Goal: Navigation & Orientation: Find specific page/section

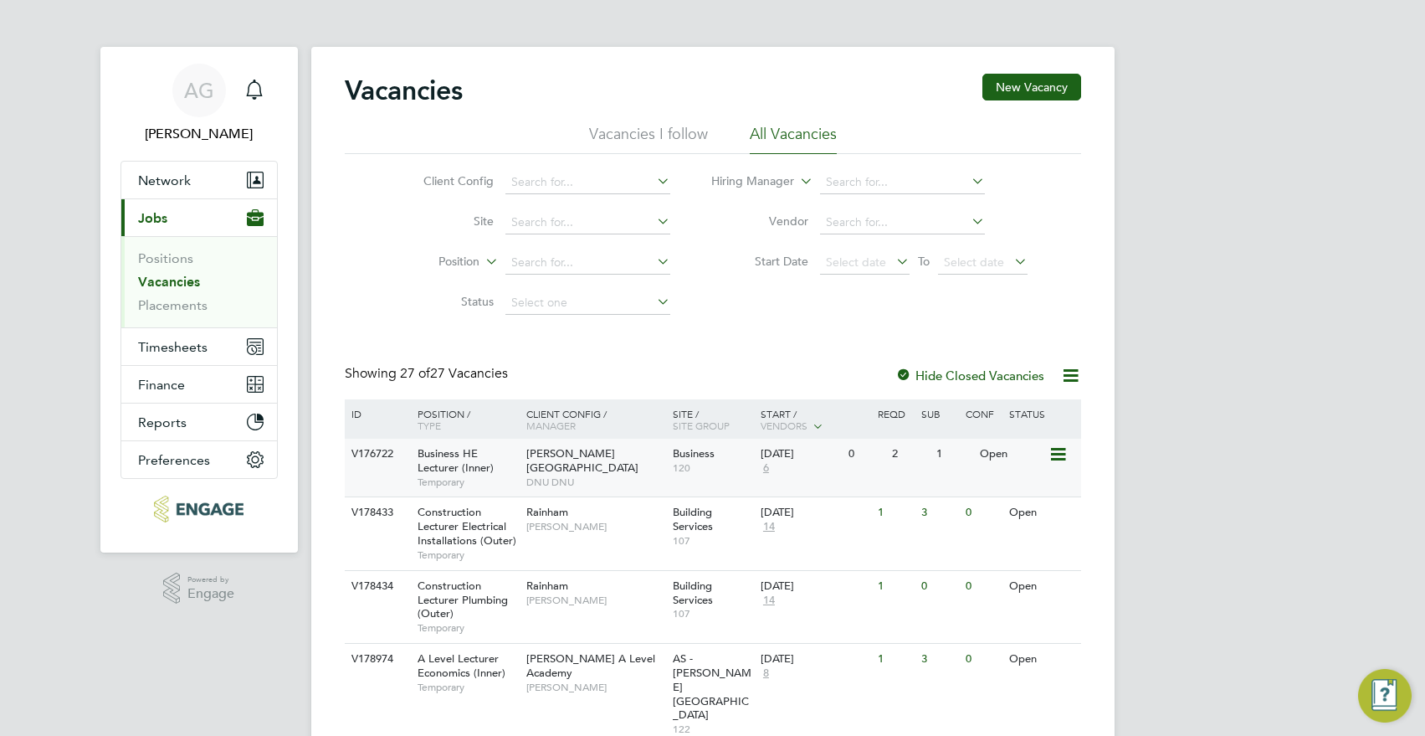
click at [945, 454] on div "1" at bounding box center [954, 454] width 44 height 31
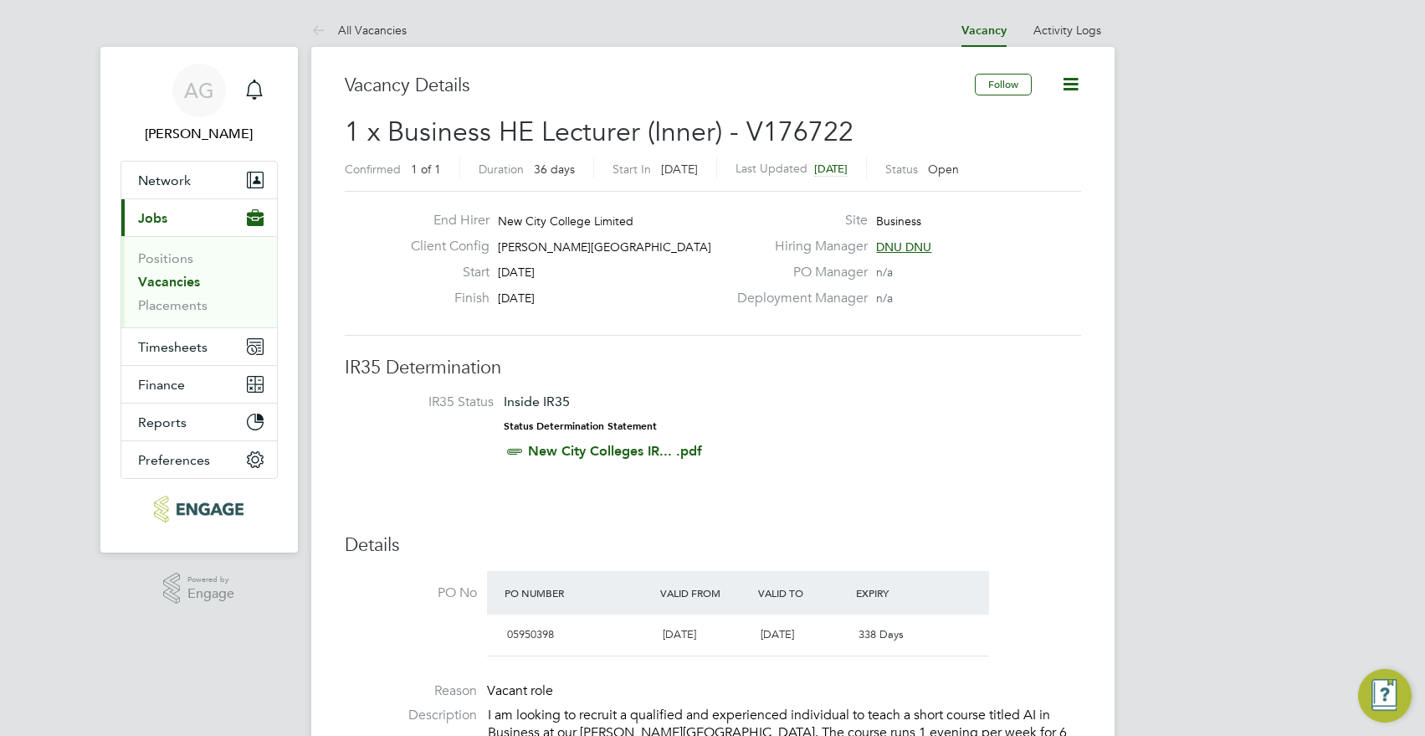
click at [1081, 74] on icon at bounding box center [1070, 84] width 21 height 21
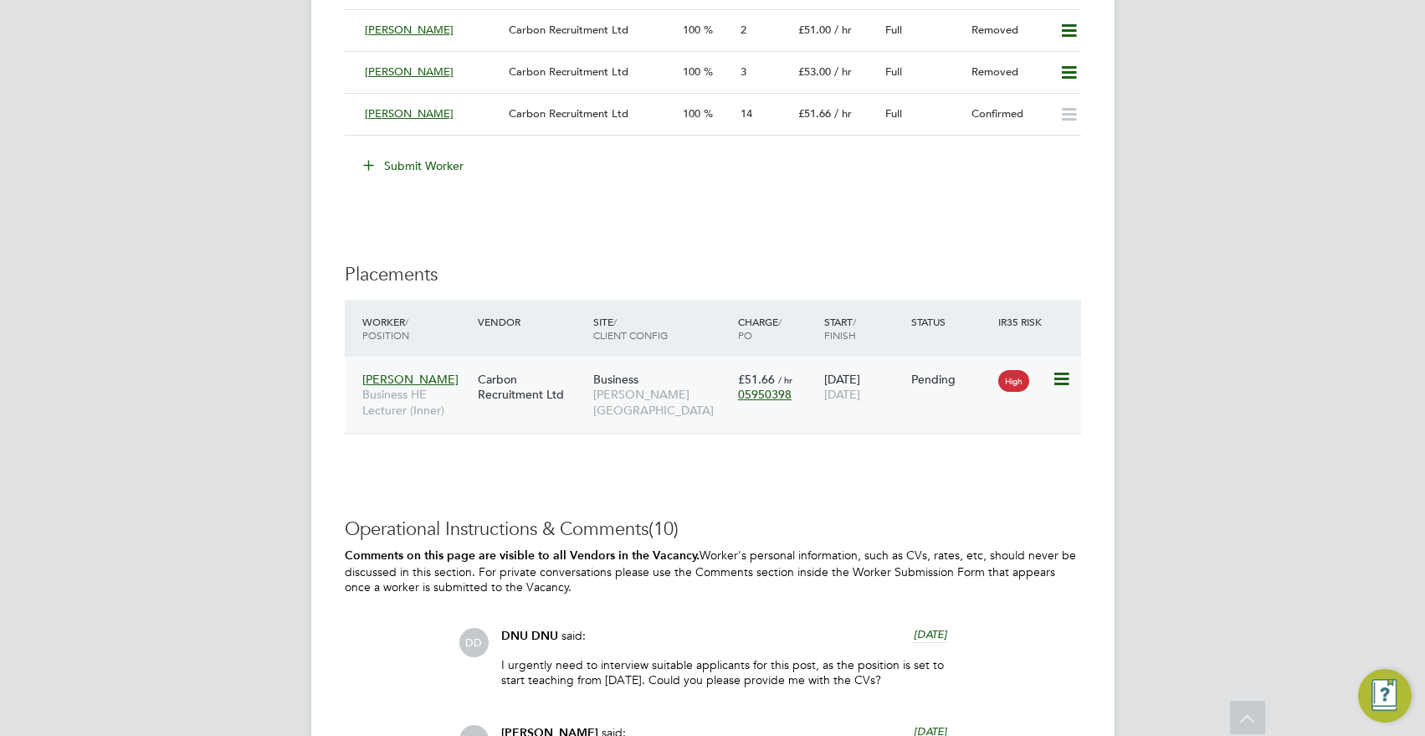
click at [1057, 384] on icon at bounding box center [1060, 379] width 17 height 20
click at [663, 520] on span "(10)" at bounding box center [664, 528] width 30 height 23
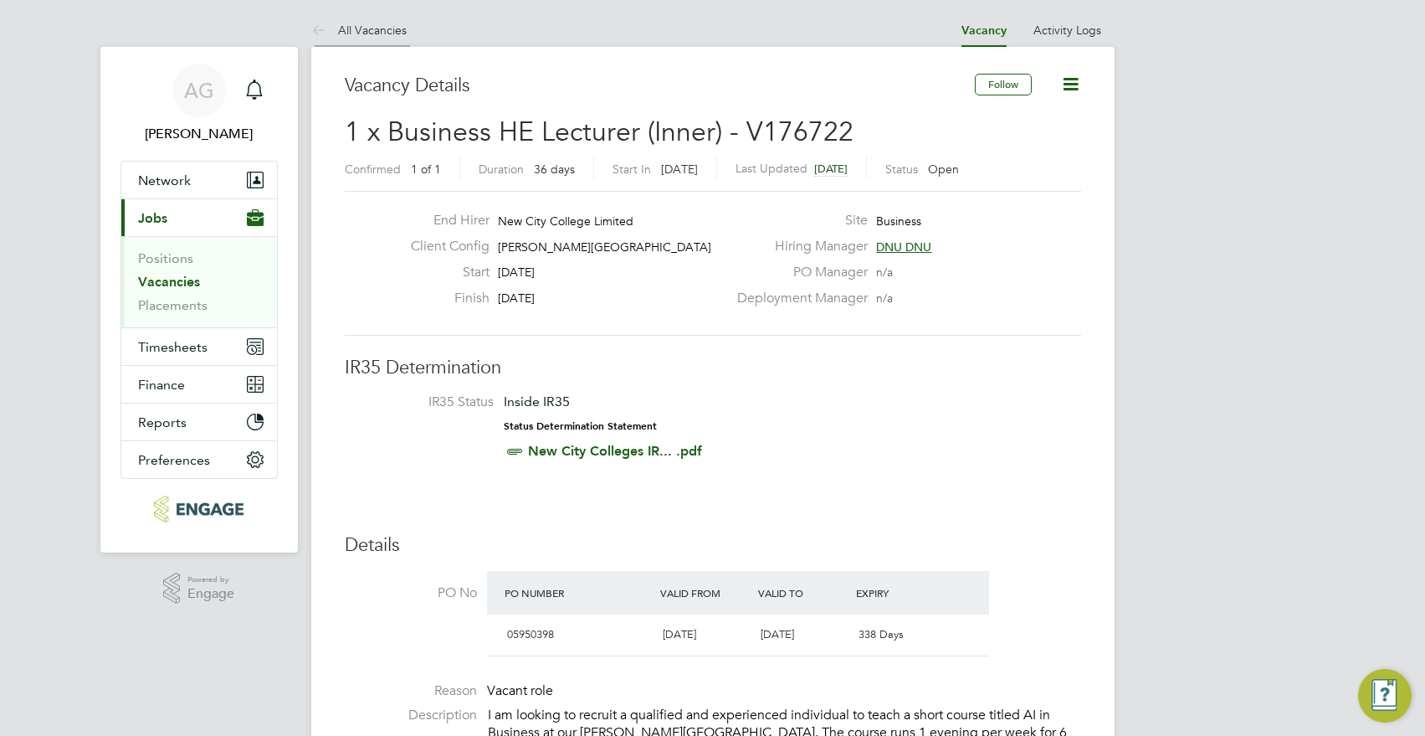
click at [354, 28] on link "All Vacancies" at bounding box center [358, 30] width 95 height 15
